Goal: Obtain resource: Obtain resource

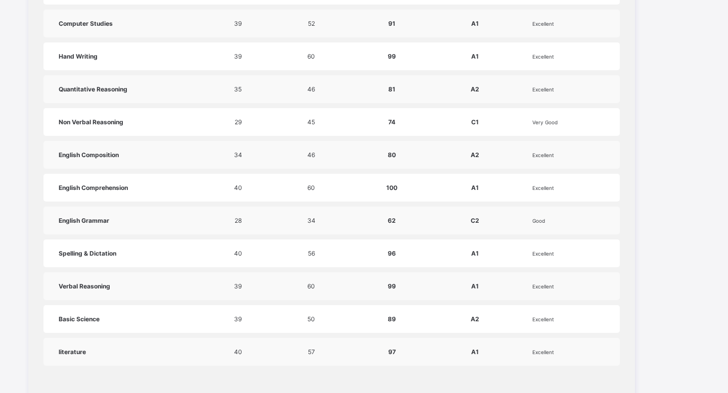
scroll to position [735, 0]
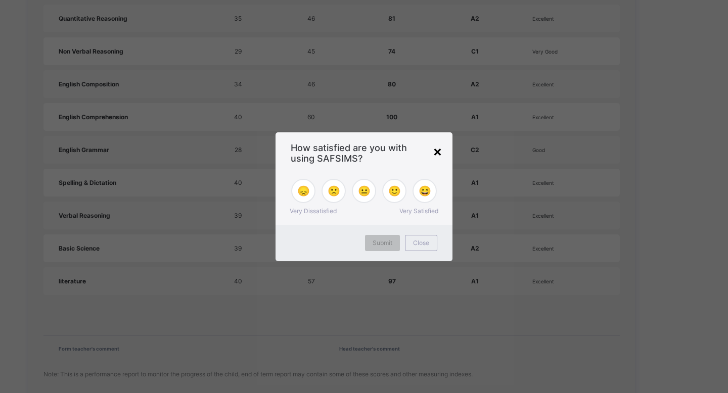
click at [440, 154] on div "×" at bounding box center [438, 151] width 10 height 17
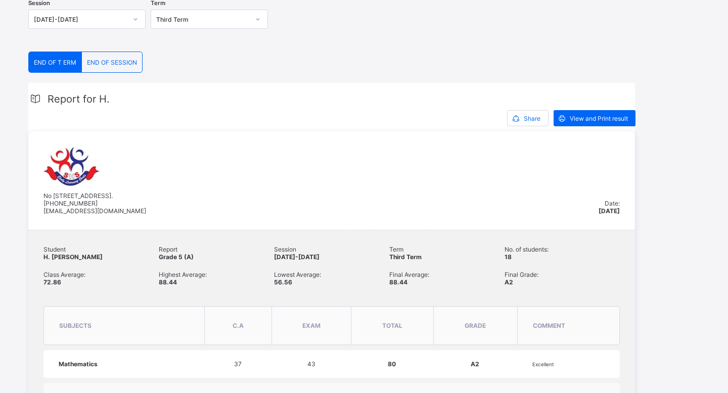
scroll to position [53, 0]
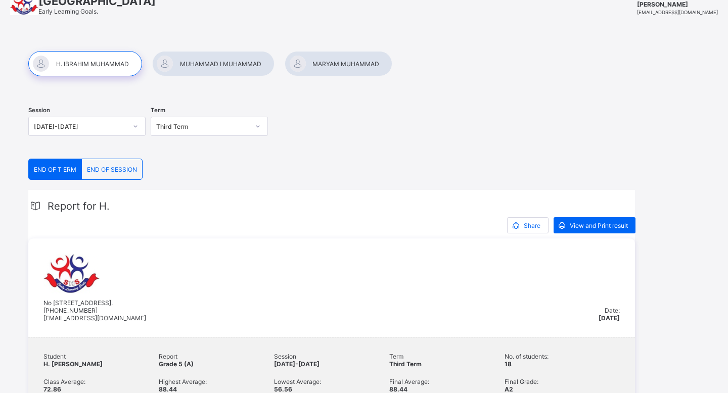
click at [117, 167] on span "END OF SESSION" at bounding box center [112, 170] width 50 height 8
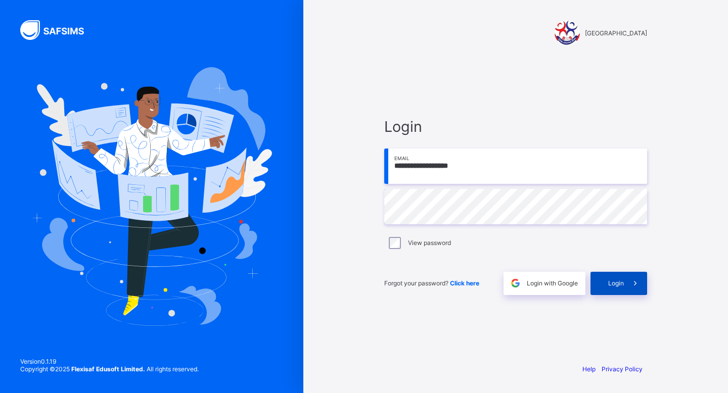
click at [606, 282] on div "Login" at bounding box center [618, 283] width 57 height 23
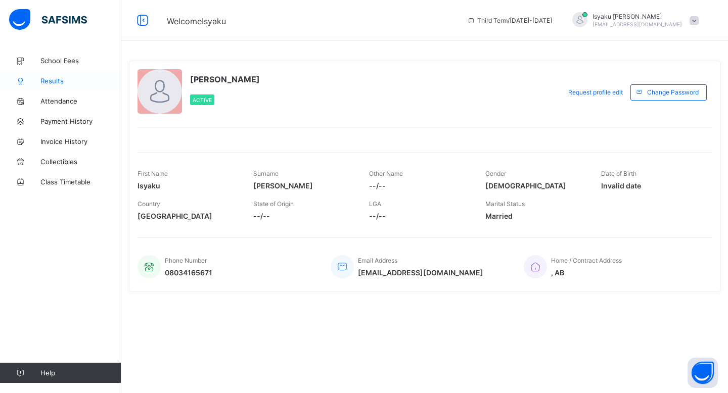
click at [52, 79] on span "Results" at bounding box center [80, 81] width 81 height 8
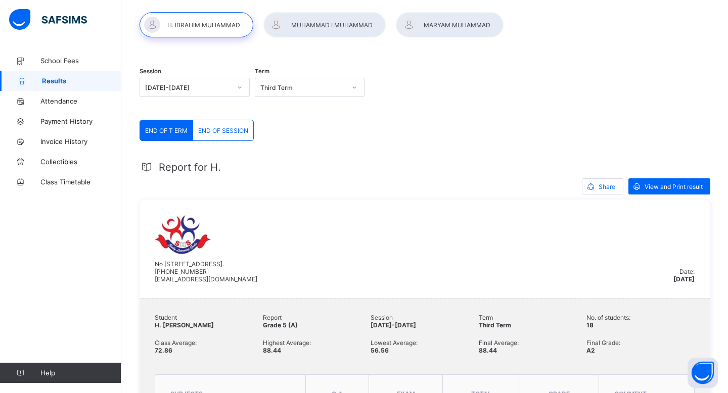
click at [226, 128] on span "END OF SESSION" at bounding box center [223, 131] width 50 height 8
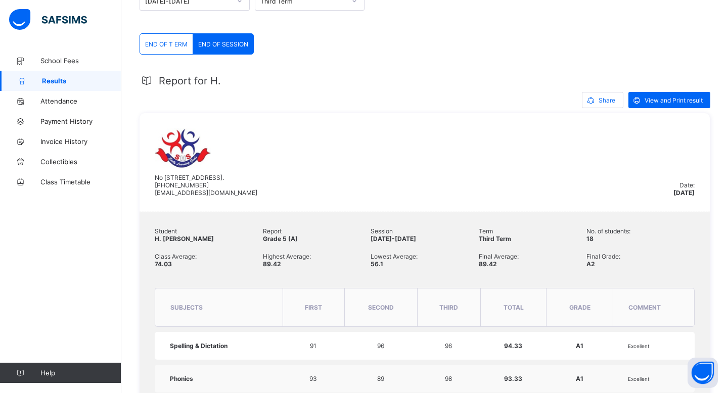
scroll to position [137, 0]
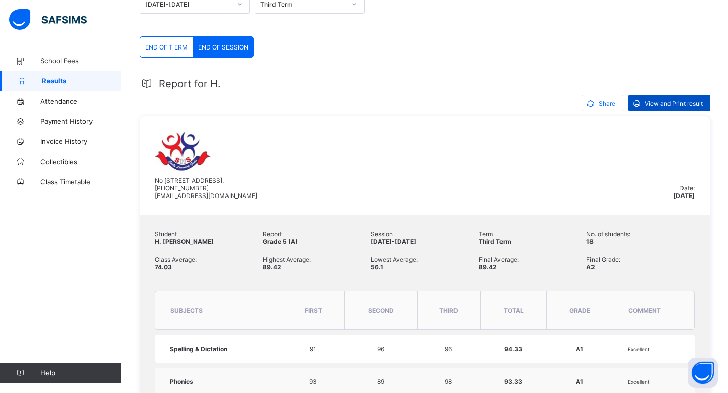
click at [661, 101] on span "View and Print result" at bounding box center [673, 104] width 58 height 8
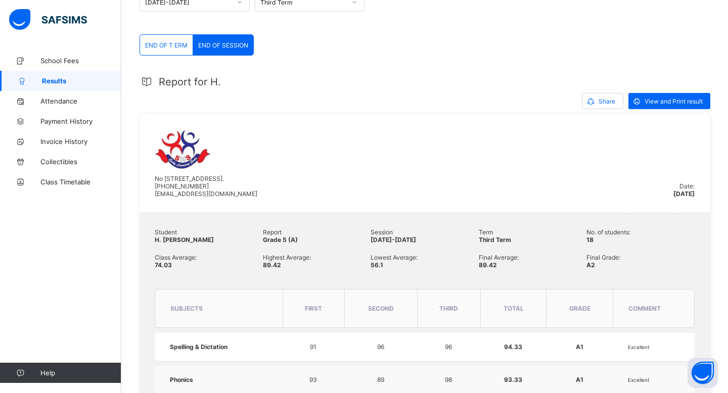
scroll to position [121, 0]
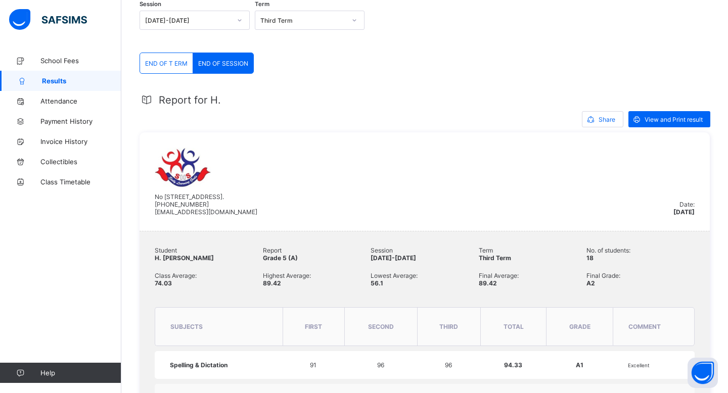
click at [169, 66] on span "END OF T ERM" at bounding box center [166, 64] width 42 height 8
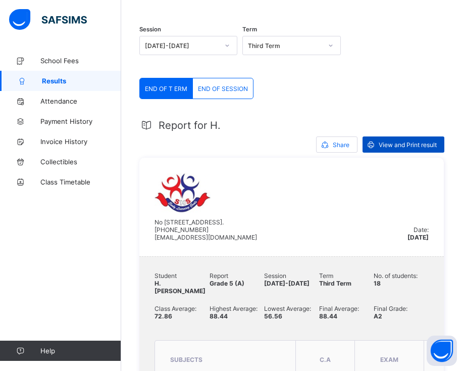
click at [394, 145] on span "View and Print result" at bounding box center [408, 145] width 58 height 8
click at [51, 82] on span "Results" at bounding box center [81, 81] width 79 height 8
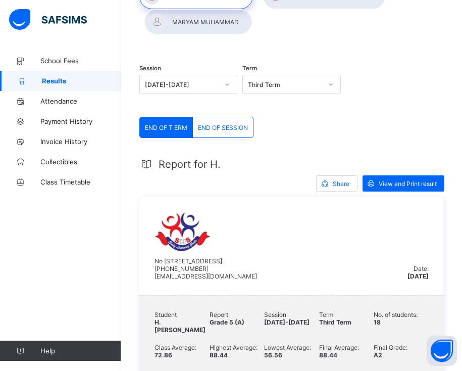
scroll to position [0, 0]
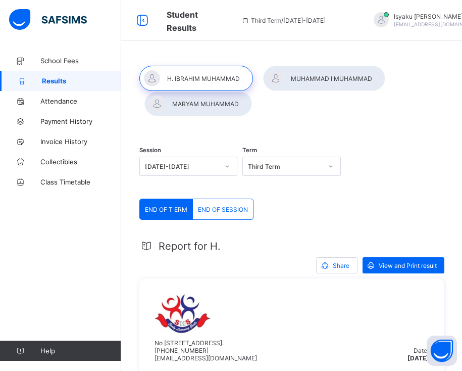
click at [310, 80] on div at bounding box center [324, 78] width 122 height 25
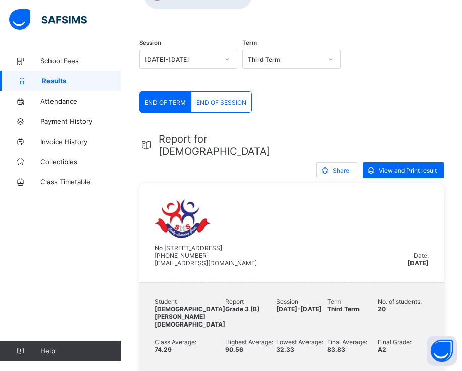
scroll to position [26, 0]
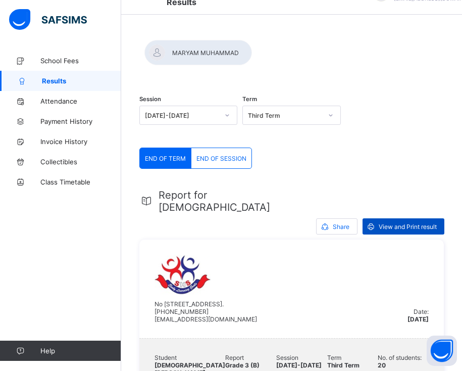
click at [398, 230] on span "View and Print result" at bounding box center [408, 227] width 58 height 8
click at [203, 162] on span "END OF SESSION" at bounding box center [222, 159] width 50 height 8
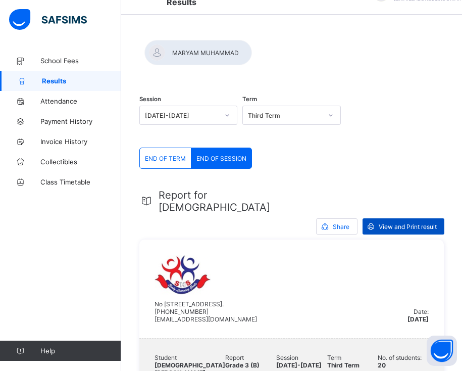
click at [380, 230] on span "View and Print result" at bounding box center [408, 227] width 58 height 8
click at [209, 65] on div at bounding box center [199, 52] width 108 height 25
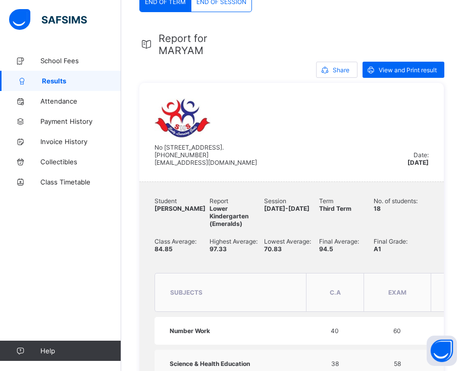
scroll to position [82, 0]
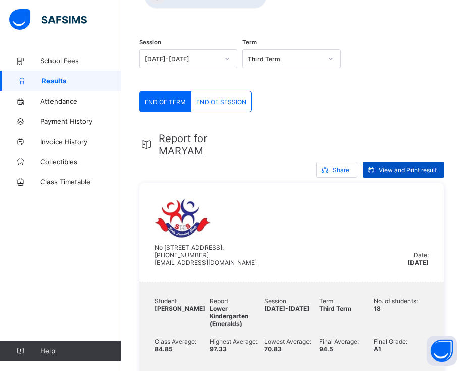
click at [391, 174] on span "View and Print result" at bounding box center [408, 170] width 58 height 8
click at [217, 112] on div "END OF SESSION" at bounding box center [222, 101] width 60 height 20
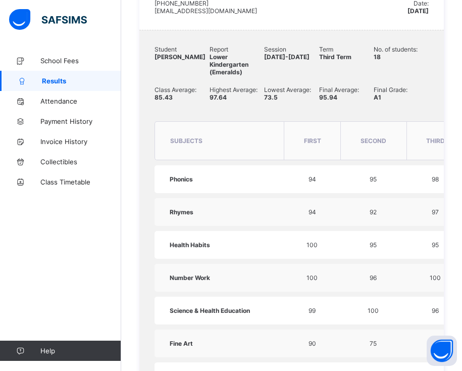
scroll to position [0, 0]
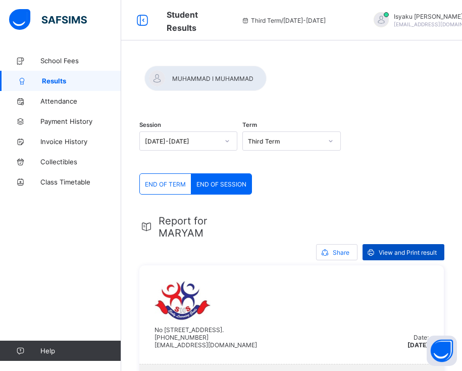
click at [397, 256] on span "View and Print result" at bounding box center [408, 253] width 58 height 8
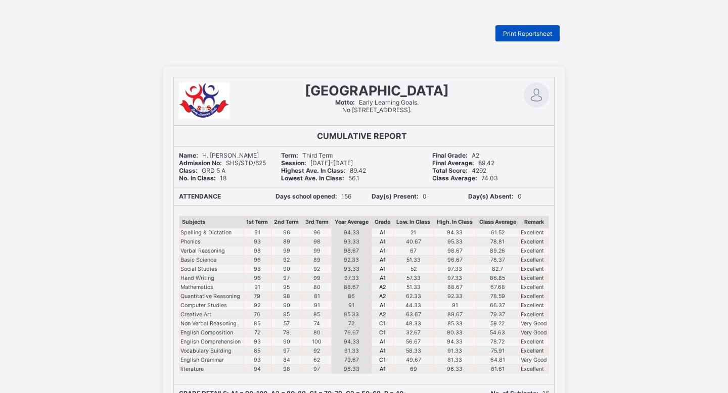
click at [527, 35] on span "Print Reportsheet" at bounding box center [527, 34] width 49 height 8
click at [525, 33] on span "Print Reportsheet" at bounding box center [527, 34] width 49 height 8
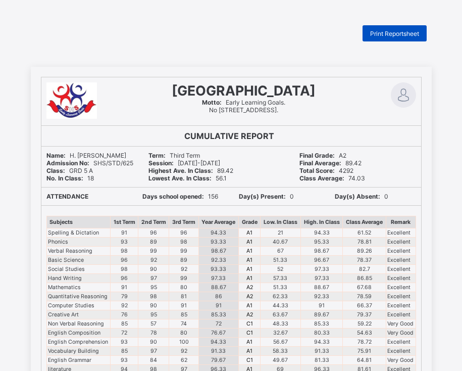
click at [388, 35] on span "Print Reportsheet" at bounding box center [394, 34] width 49 height 8
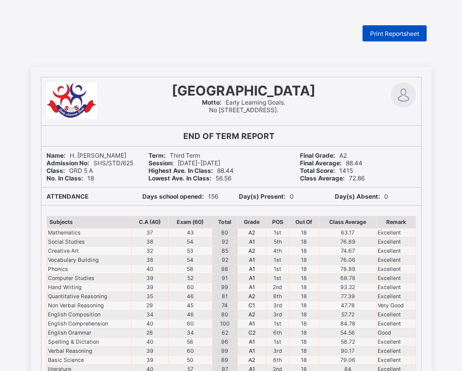
click at [373, 33] on span "Print Reportsheet" at bounding box center [394, 34] width 49 height 8
click at [380, 32] on span "Print Reportsheet" at bounding box center [394, 34] width 49 height 8
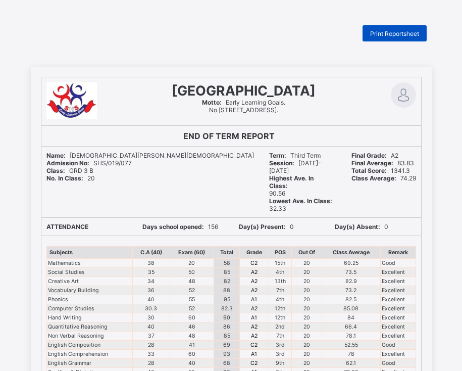
click at [392, 36] on span "Print Reportsheet" at bounding box center [394, 34] width 49 height 8
click at [382, 32] on span "Print Reportsheet" at bounding box center [394, 34] width 49 height 8
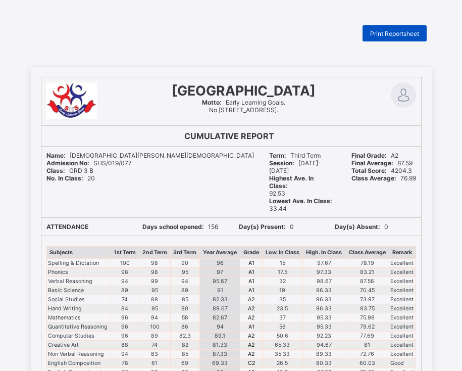
click at [402, 35] on span "Print Reportsheet" at bounding box center [394, 34] width 49 height 8
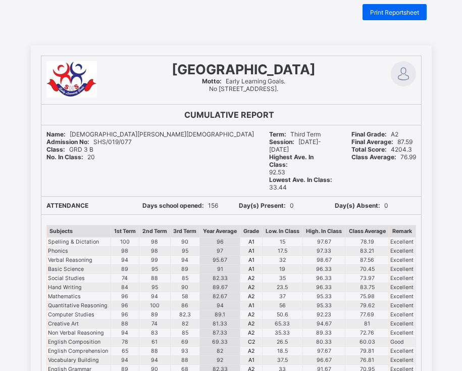
scroll to position [18, 0]
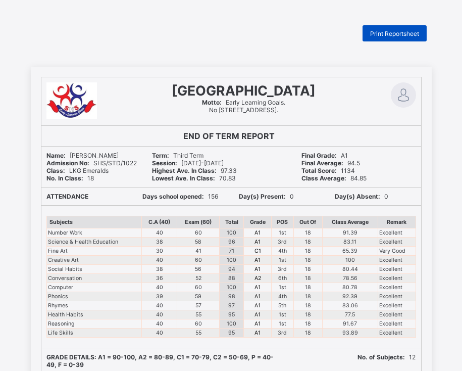
click at [386, 31] on span "Print Reportsheet" at bounding box center [394, 34] width 49 height 8
